Goal: Task Accomplishment & Management: Complete application form

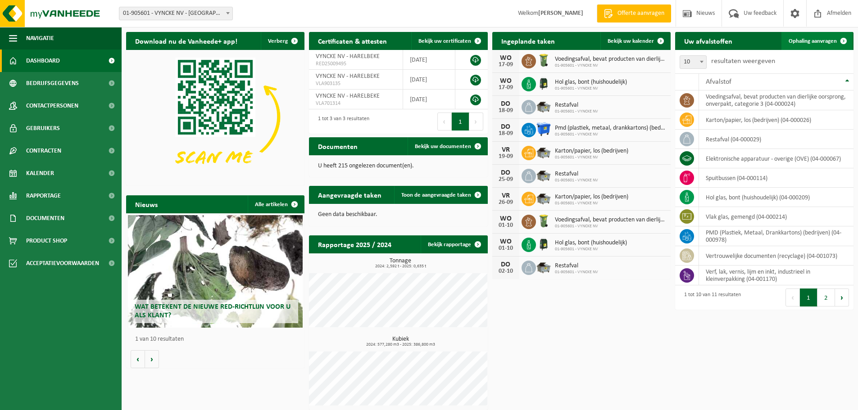
click at [833, 39] on span "Ophaling aanvragen" at bounding box center [813, 41] width 48 height 6
click at [642, 44] on span "Bekijk uw kalender" at bounding box center [631, 41] width 46 height 6
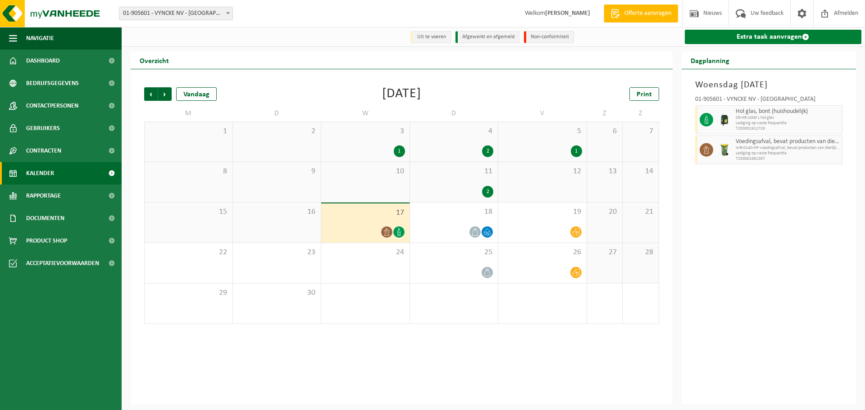
click at [734, 39] on link "Extra taak aanvragen" at bounding box center [773, 37] width 177 height 14
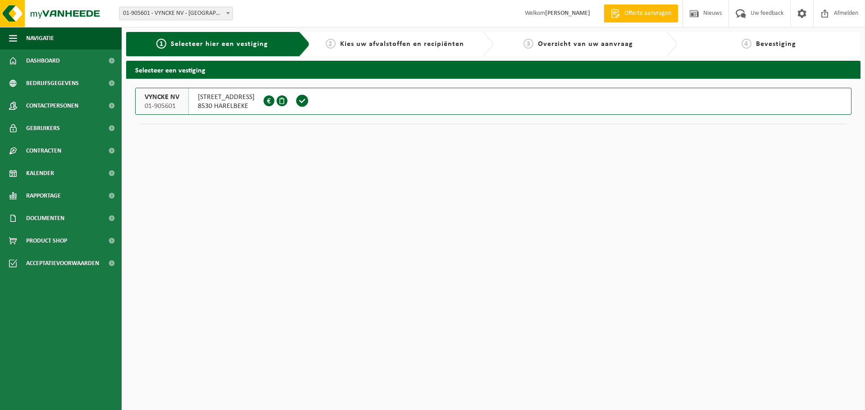
click at [180, 100] on div "VYNCKE NV 01-905601" at bounding box center [162, 101] width 53 height 26
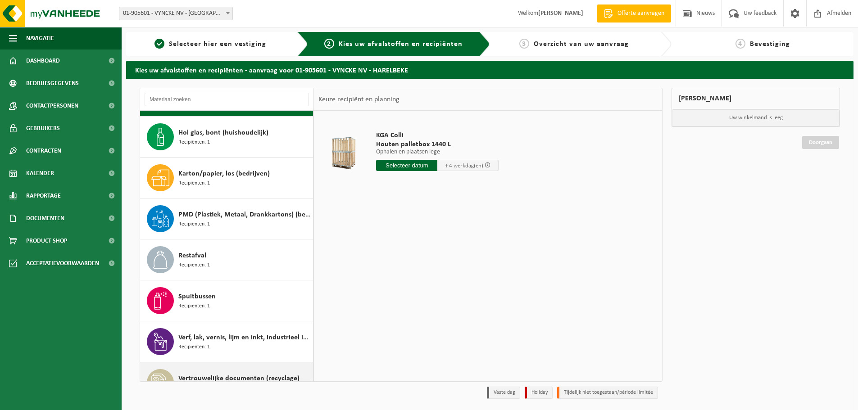
scroll to position [139, 0]
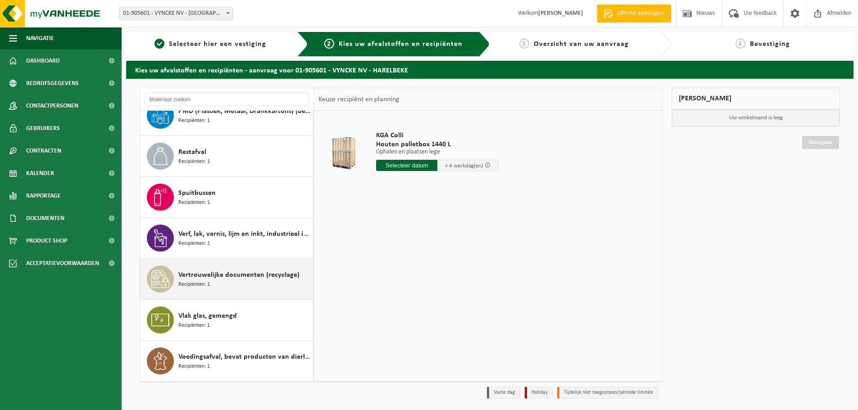
click at [225, 283] on div "Vertrouwelijke documenten (recyclage) Recipiënten: 1" at bounding box center [244, 279] width 132 height 27
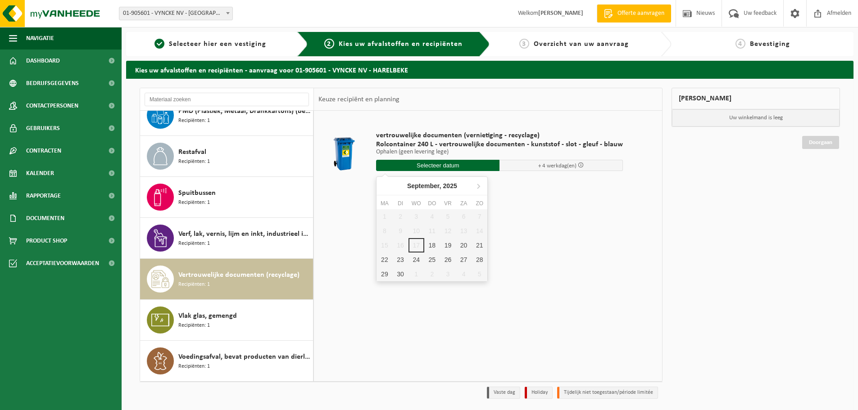
click at [477, 165] on input "text" at bounding box center [437, 165] width 123 height 11
click at [450, 246] on div "19" at bounding box center [448, 245] width 16 height 14
type input "Van 2025-09-19"
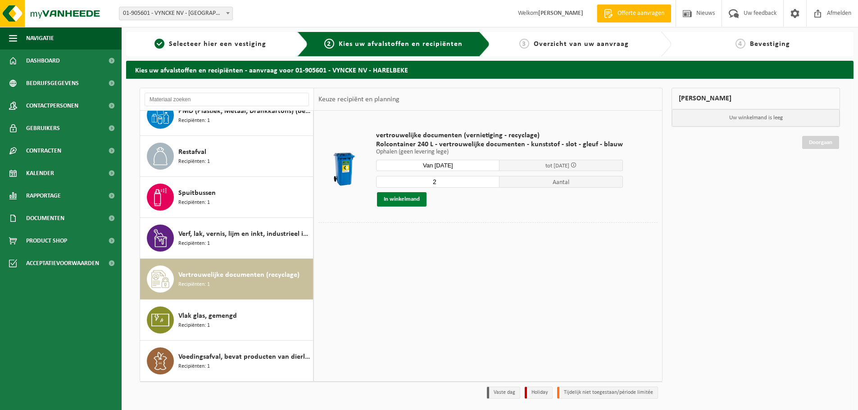
click at [416, 201] on button "In winkelmand" at bounding box center [402, 199] width 50 height 14
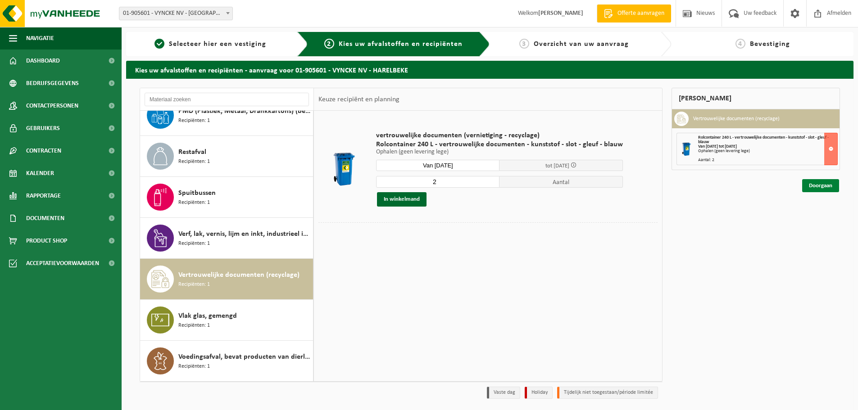
click at [827, 183] on link "Doorgaan" at bounding box center [820, 185] width 37 height 13
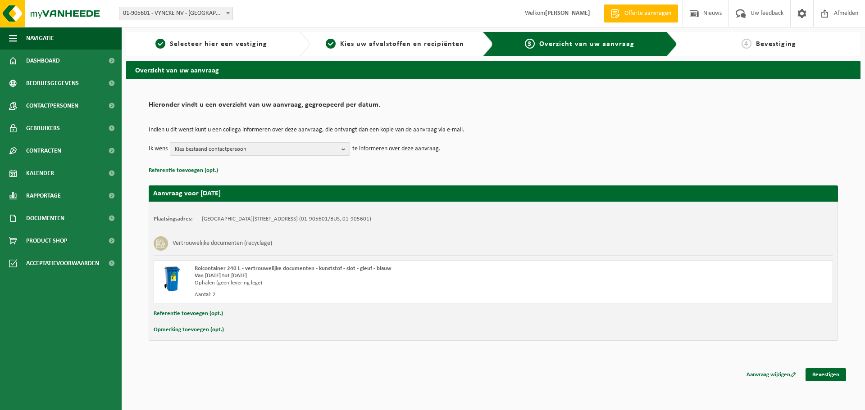
click at [346, 151] on b "button" at bounding box center [345, 149] width 8 height 13
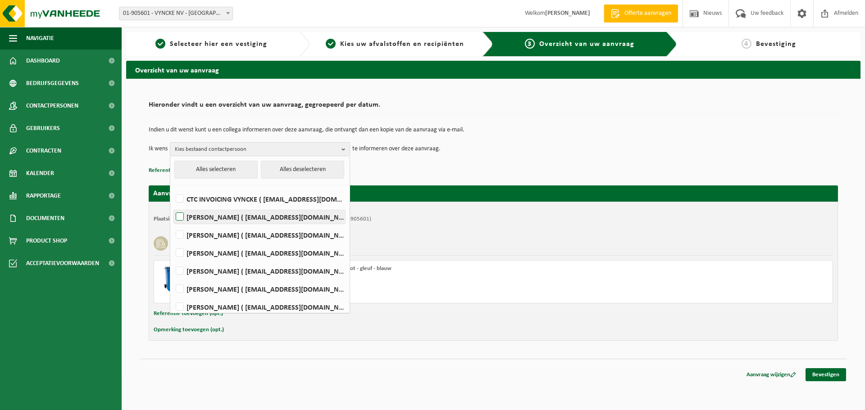
click at [240, 214] on label "Valerie Clarysse ( vcl@vyncke.com )" at bounding box center [259, 217] width 171 height 14
click at [172, 206] on input "Valerie Clarysse ( vcl@vyncke.com )" at bounding box center [172, 205] width 0 height 0
checkbox input "true"
click at [826, 379] on link "Bevestigen" at bounding box center [825, 374] width 41 height 13
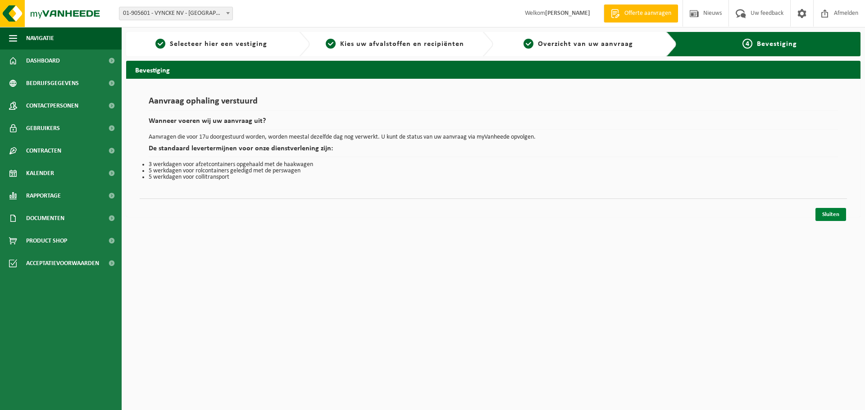
click at [834, 216] on link "Sluiten" at bounding box center [830, 214] width 31 height 13
